Goal: Task Accomplishment & Management: Use online tool/utility

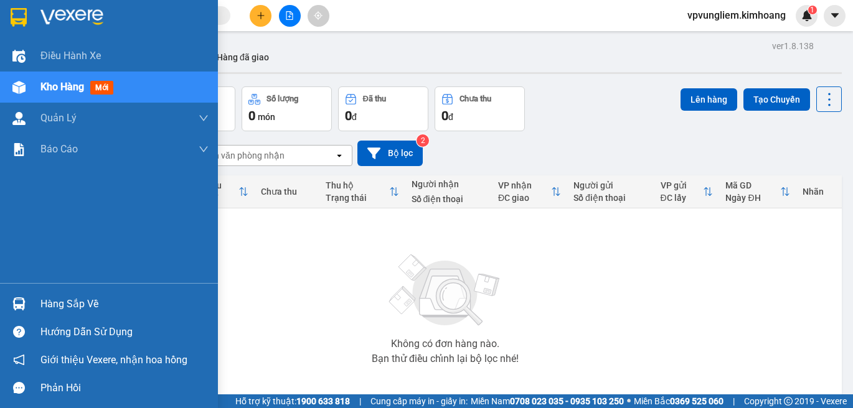
click at [40, 303] on div "Hàng sắp về" at bounding box center [109, 304] width 218 height 28
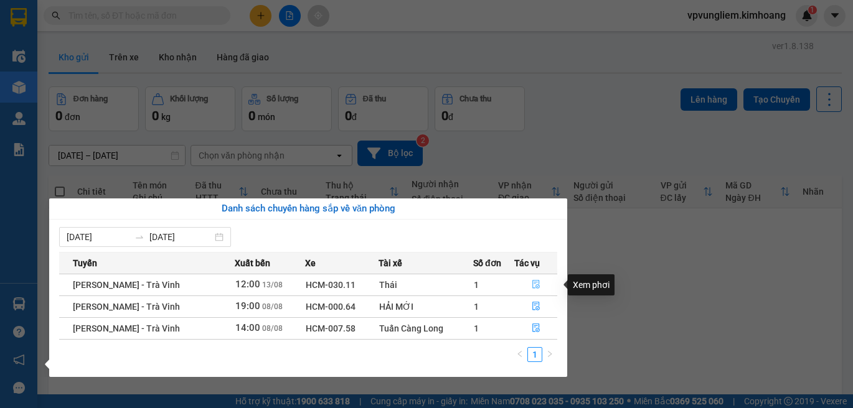
click at [535, 291] on button "button" at bounding box center [536, 285] width 42 height 20
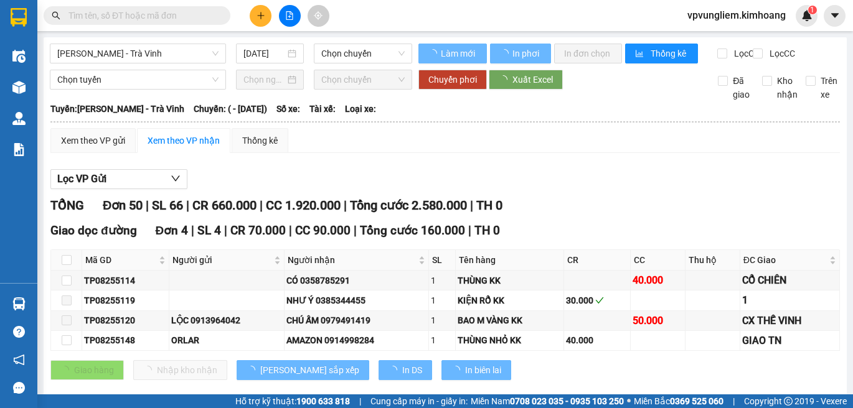
type input "[DATE]"
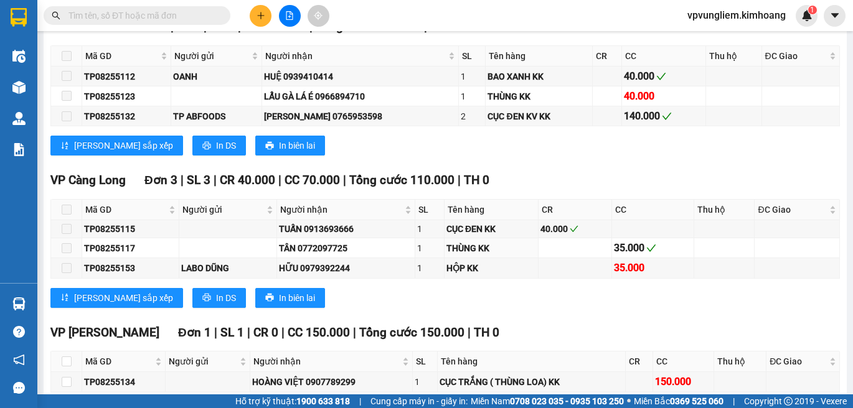
scroll to position [1504, 0]
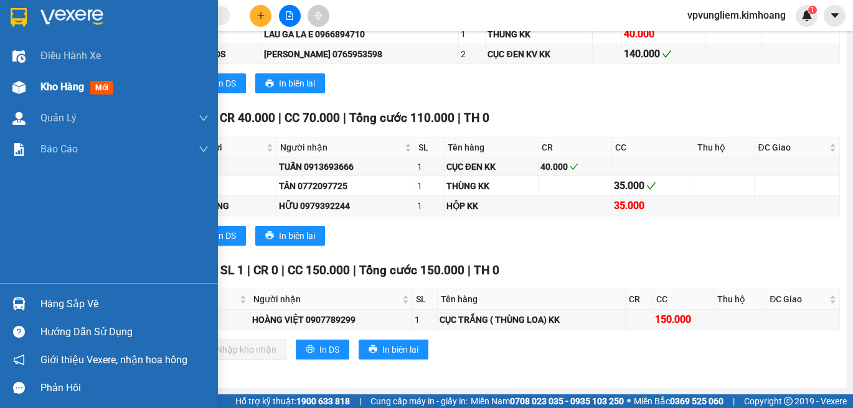
click at [39, 92] on div "Kho hàng mới" at bounding box center [109, 87] width 218 height 31
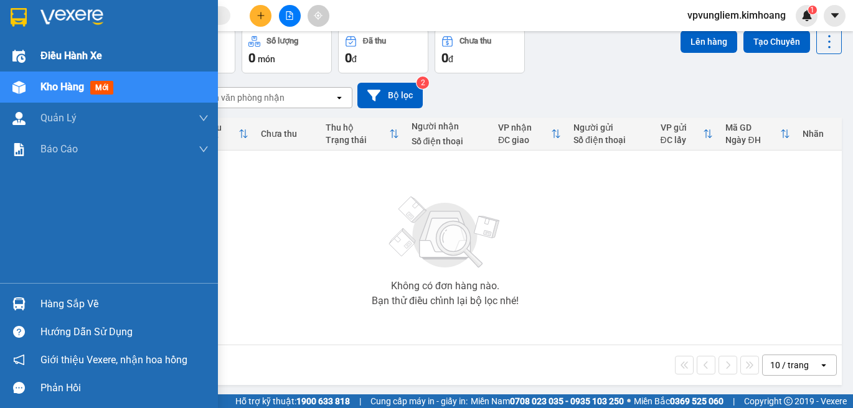
scroll to position [60, 0]
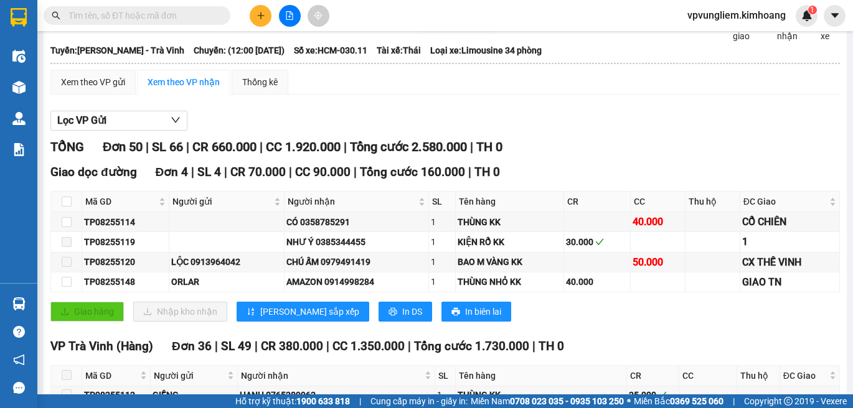
click at [88, 19] on input "text" at bounding box center [141, 16] width 147 height 14
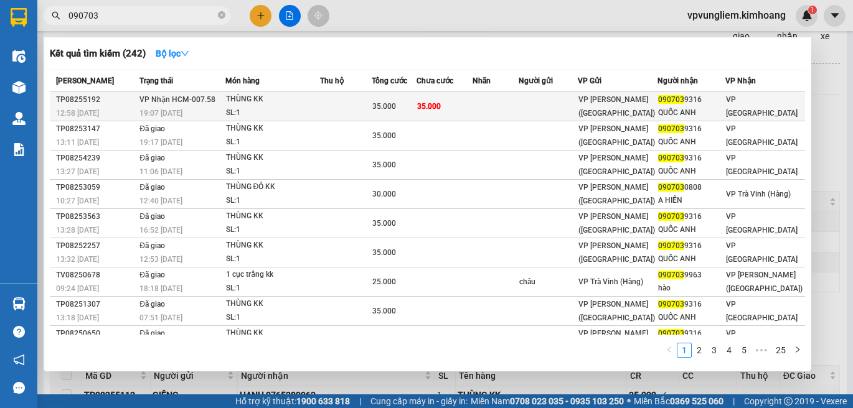
type input "090703"
click at [560, 112] on td at bounding box center [548, 106] width 59 height 29
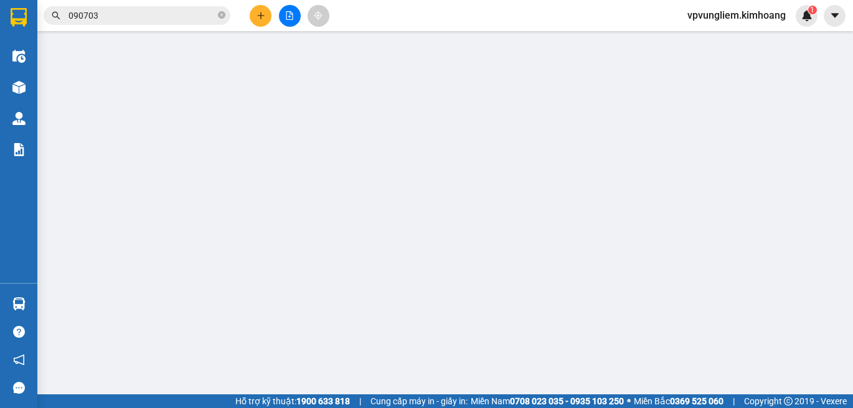
type input "0907039316"
type input "QUỐC ANH"
type input "35.000"
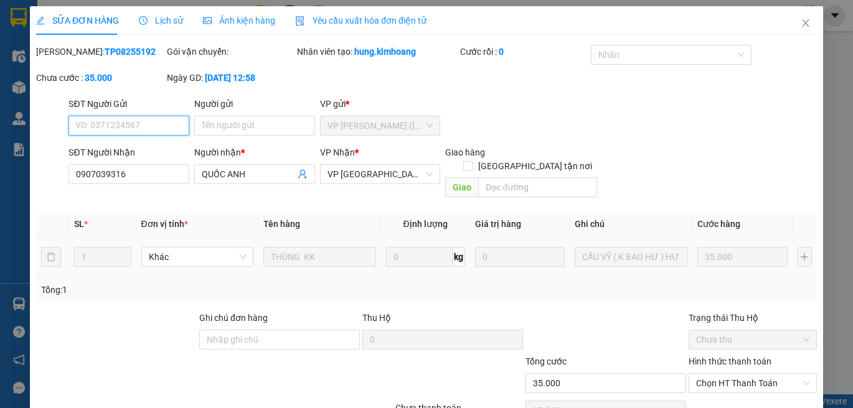
scroll to position [55, 0]
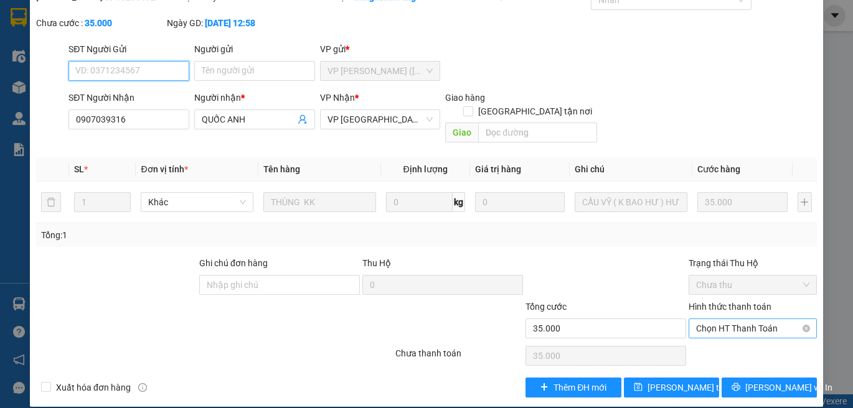
click at [739, 319] on span "Chọn HT Thanh Toán" at bounding box center [752, 328] width 113 height 19
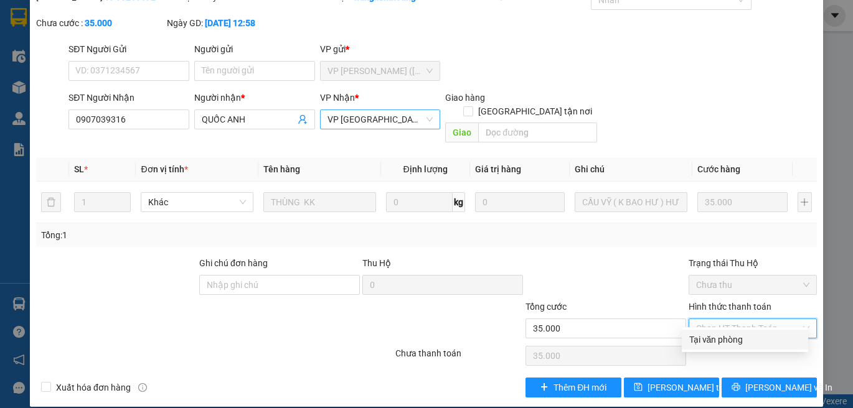
click at [425, 124] on span "VP Bình Phú" at bounding box center [381, 119] width 106 height 19
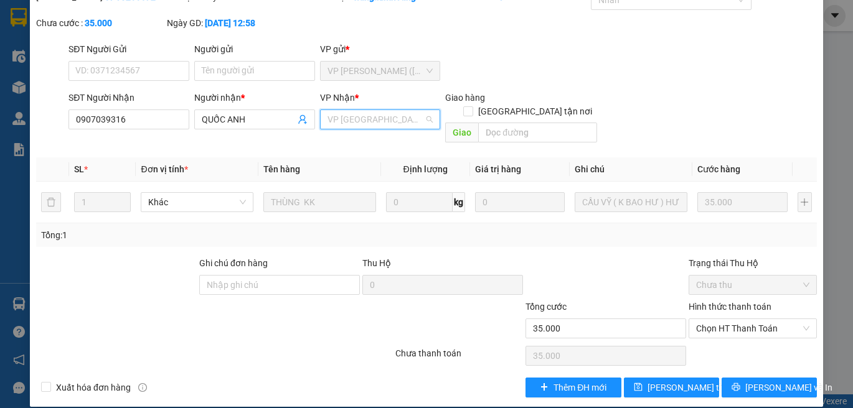
scroll to position [60, 0]
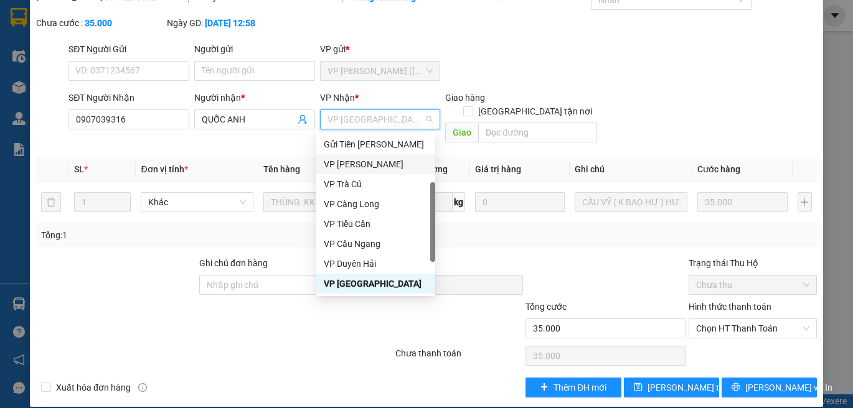
click at [394, 164] on div "VP Vũng Liêm" at bounding box center [376, 165] width 104 height 14
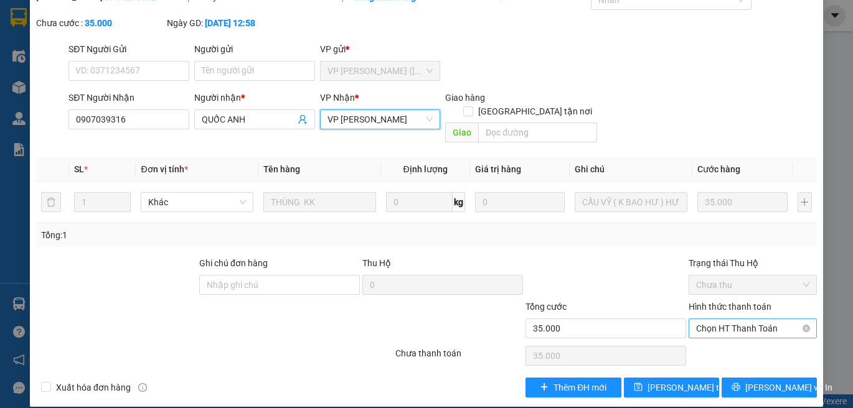
click at [777, 319] on span "Chọn HT Thanh Toán" at bounding box center [752, 328] width 113 height 19
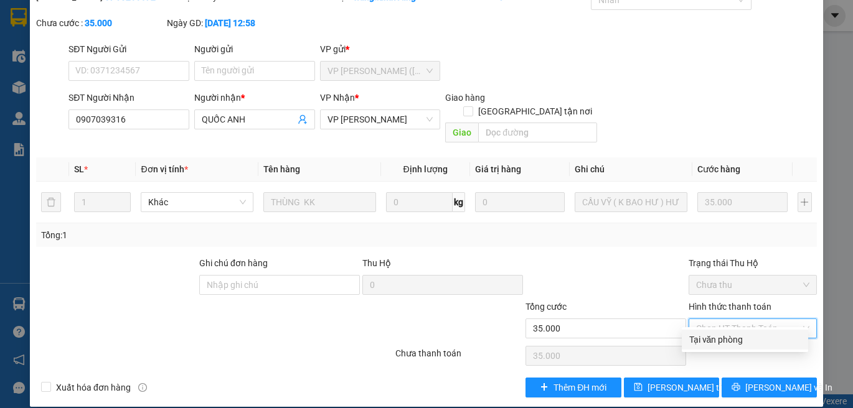
click at [778, 332] on div "Tại văn phòng" at bounding box center [745, 340] width 126 height 20
type input "0"
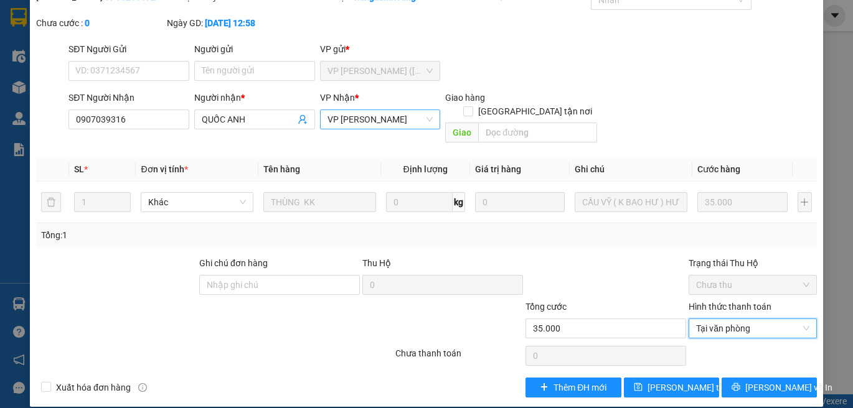
click at [424, 118] on span "VP Vũng Liêm" at bounding box center [381, 119] width 106 height 19
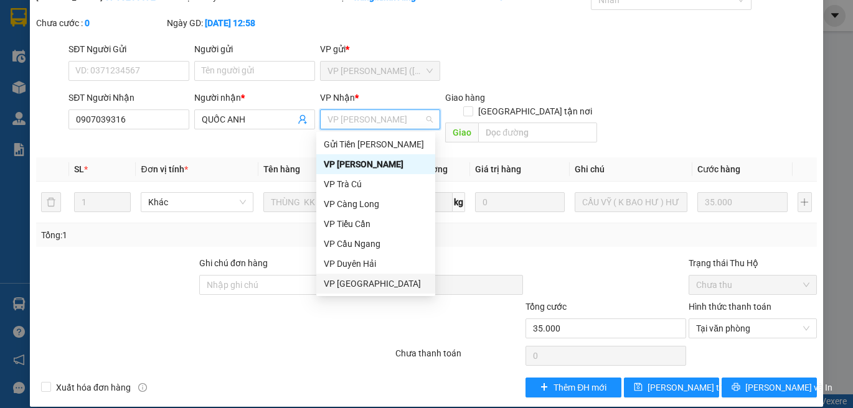
click at [387, 284] on div "VP Bình Phú" at bounding box center [376, 284] width 104 height 14
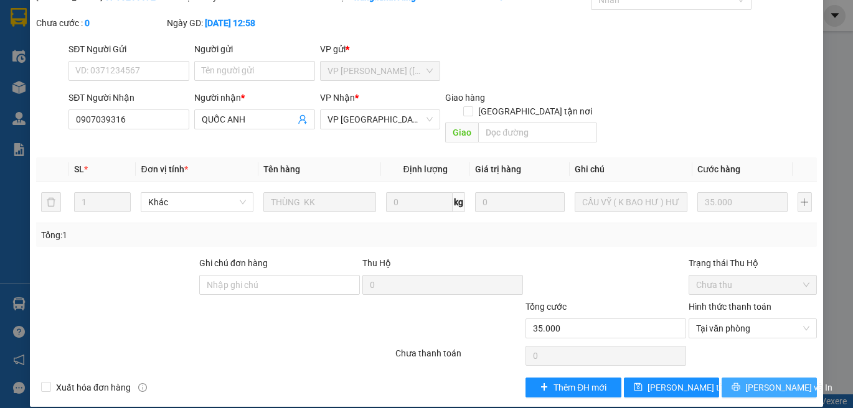
click at [788, 378] on button "Lưu và In" at bounding box center [769, 388] width 95 height 20
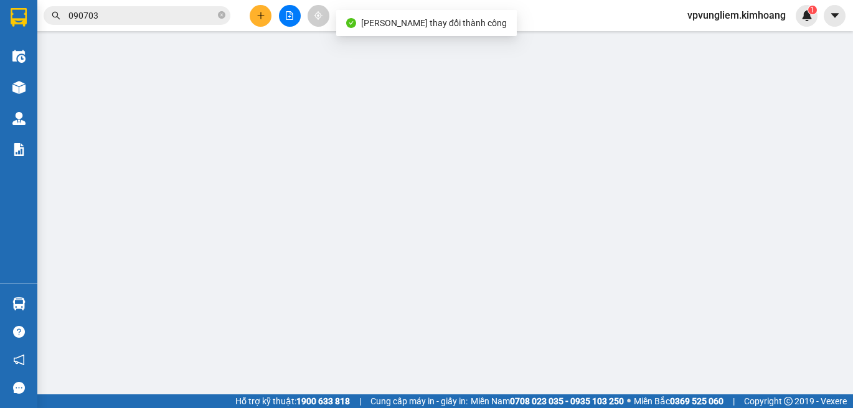
type input "0907039316"
type input "QUỐC ANH"
type input "35.000"
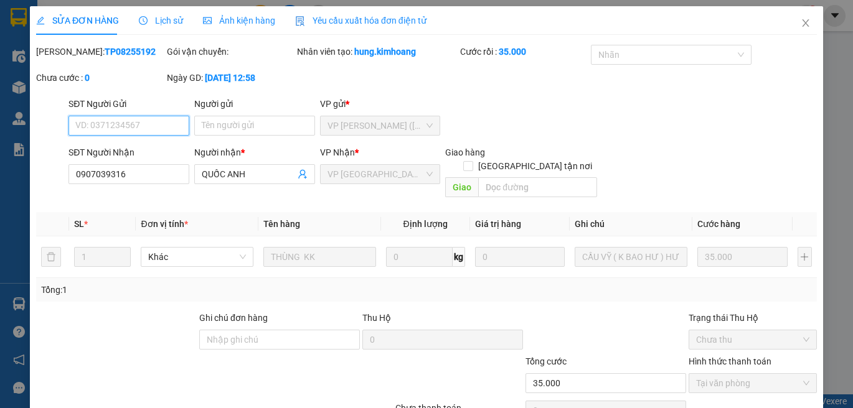
scroll to position [55, 0]
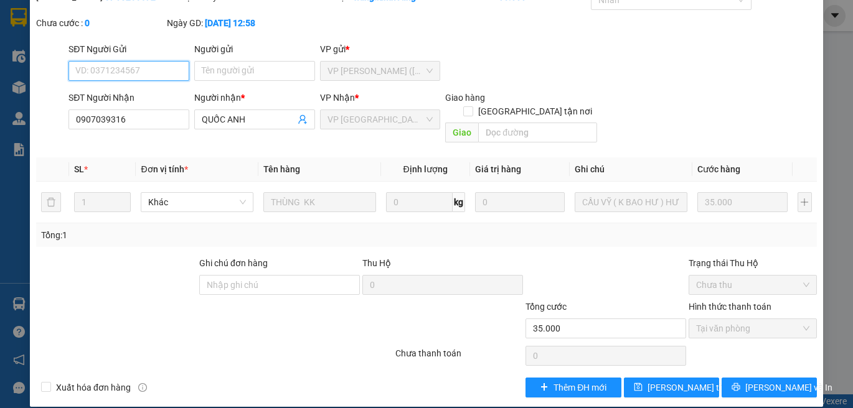
click at [781, 319] on span "Tại văn phòng" at bounding box center [752, 328] width 113 height 19
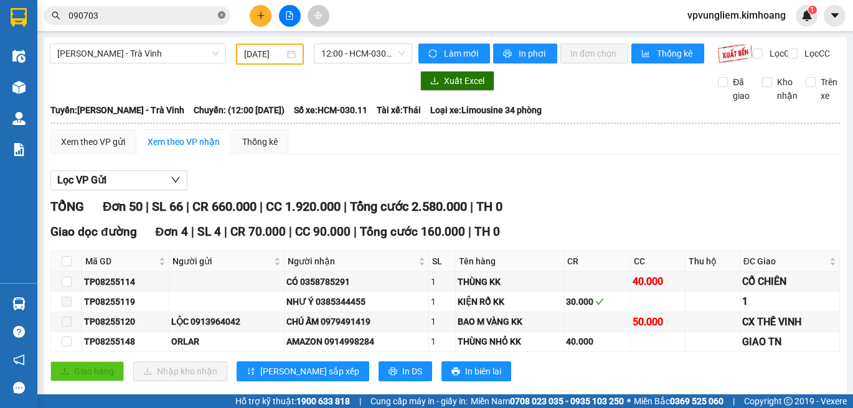
click at [220, 21] on span at bounding box center [221, 16] width 7 height 12
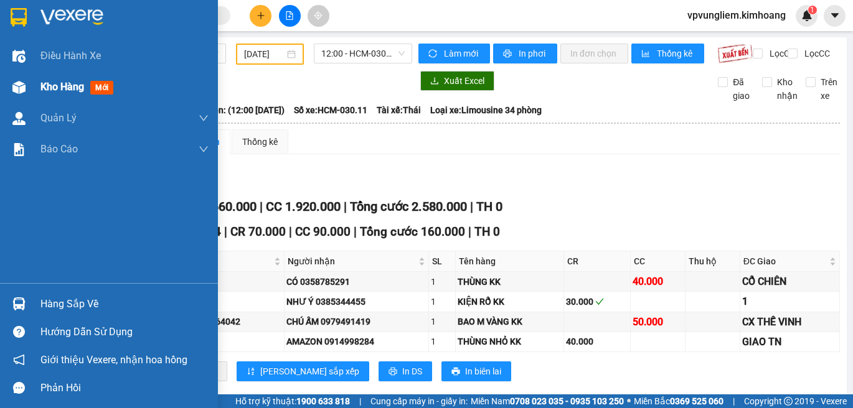
click at [54, 78] on div "Kho hàng mới" at bounding box center [124, 87] width 168 height 31
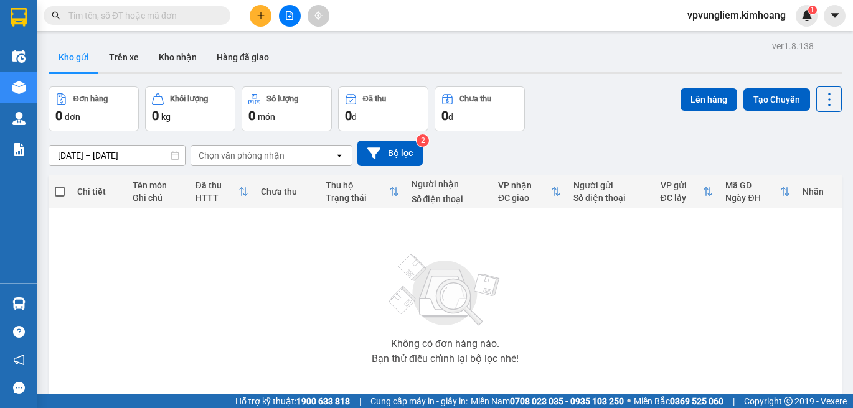
click at [144, 19] on input "text" at bounding box center [141, 16] width 147 height 14
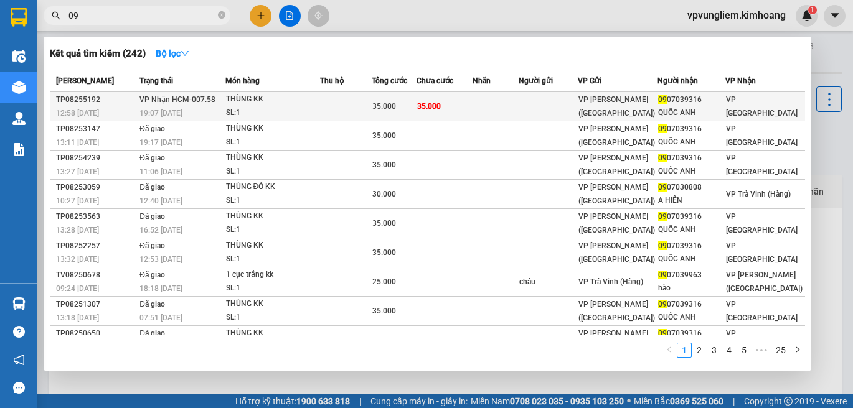
type input "09"
click at [403, 116] on td "35.000" at bounding box center [394, 106] width 45 height 29
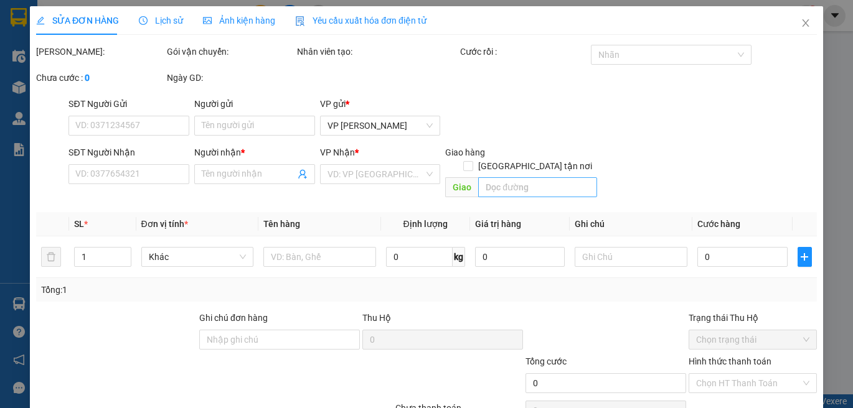
type input "0907039316"
type input "QUỐC ANH"
type input "35.000"
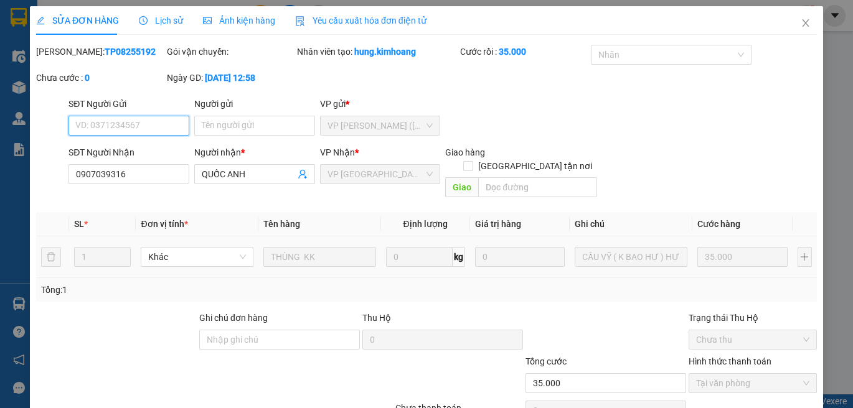
scroll to position [55, 0]
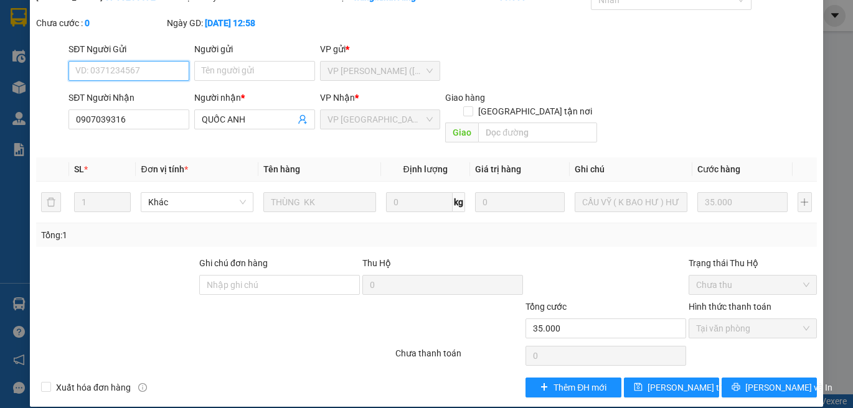
click at [701, 319] on span "Tại văn phòng" at bounding box center [752, 328] width 113 height 19
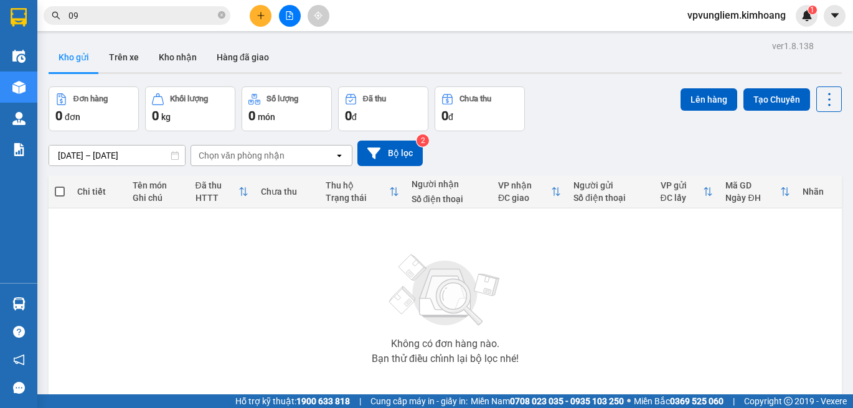
click at [135, 242] on div "Không có đơn hàng nào. Bạn thử điều chỉnh lại bộ lọc nhé!" at bounding box center [445, 305] width 781 height 187
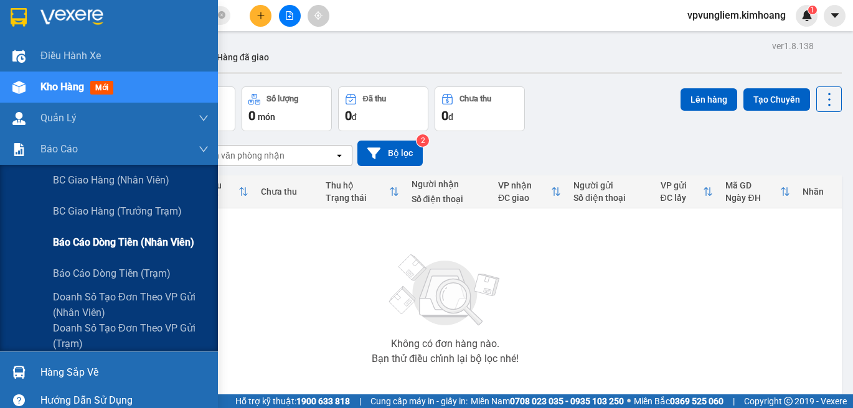
drag, startPoint x: 138, startPoint y: 244, endPoint x: 144, endPoint y: 245, distance: 6.4
click at [143, 244] on span "Báo cáo dòng tiền (nhân viên)" at bounding box center [123, 243] width 141 height 16
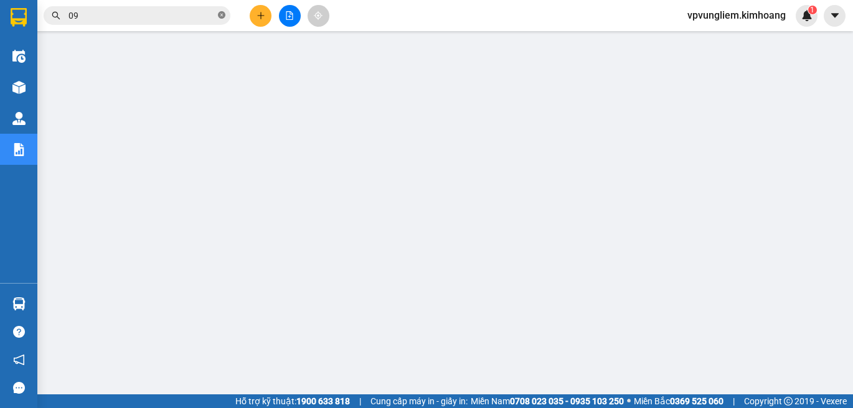
click at [223, 17] on icon "close-circle" at bounding box center [221, 14] width 7 height 7
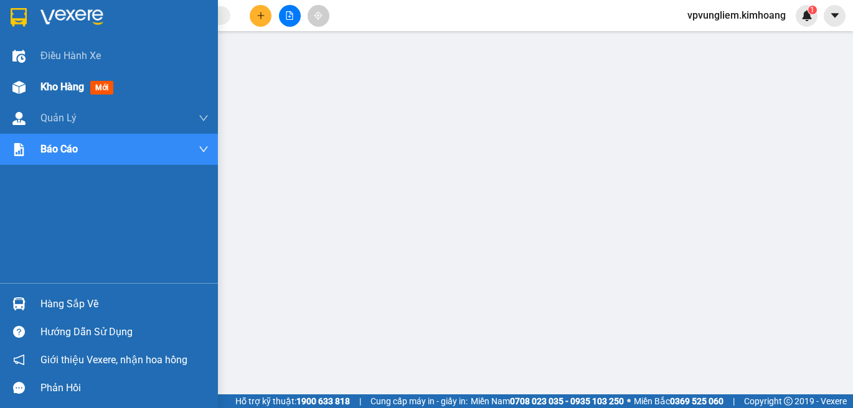
drag, startPoint x: 31, startPoint y: 92, endPoint x: 126, endPoint y: 82, distance: 95.8
click at [33, 92] on div "Kho hàng mới" at bounding box center [109, 87] width 218 height 31
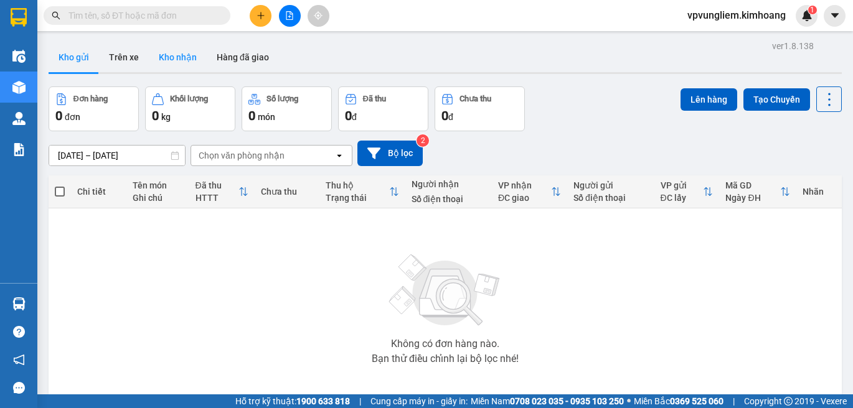
click at [192, 57] on button "Kho nhận" at bounding box center [178, 57] width 58 height 30
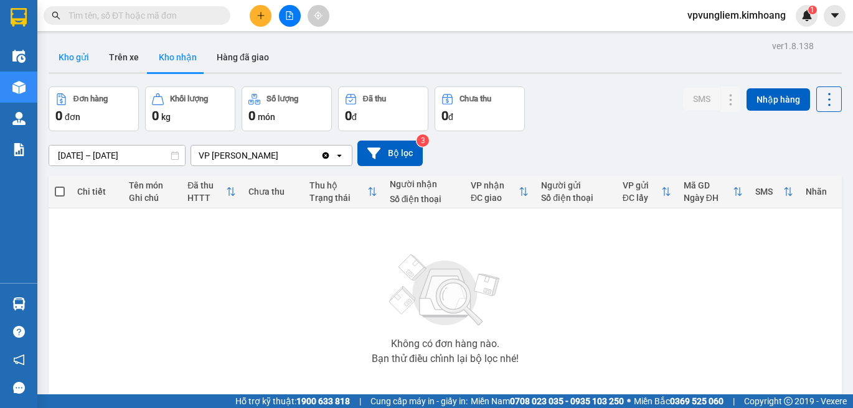
click at [88, 65] on button "Kho gửi" at bounding box center [74, 57] width 50 height 30
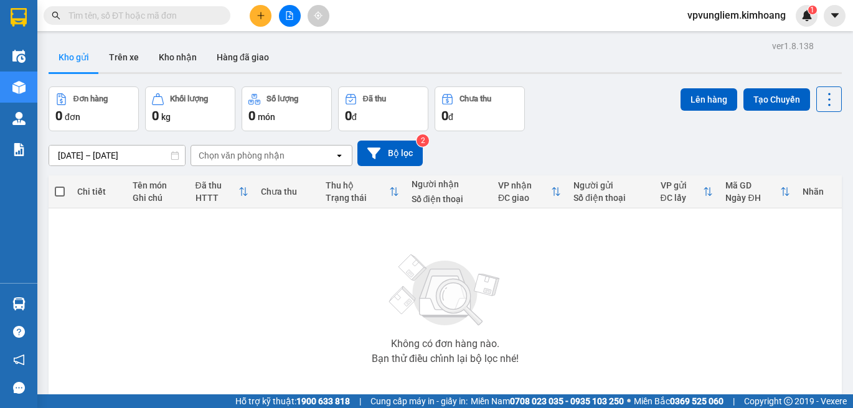
click at [204, 19] on input "text" at bounding box center [141, 16] width 147 height 14
